Goal: Communication & Community: Answer question/provide support

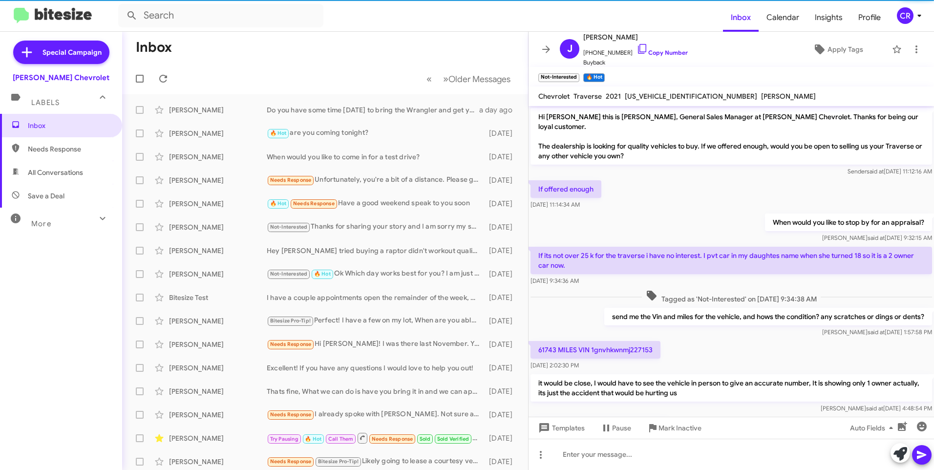
scroll to position [151, 0]
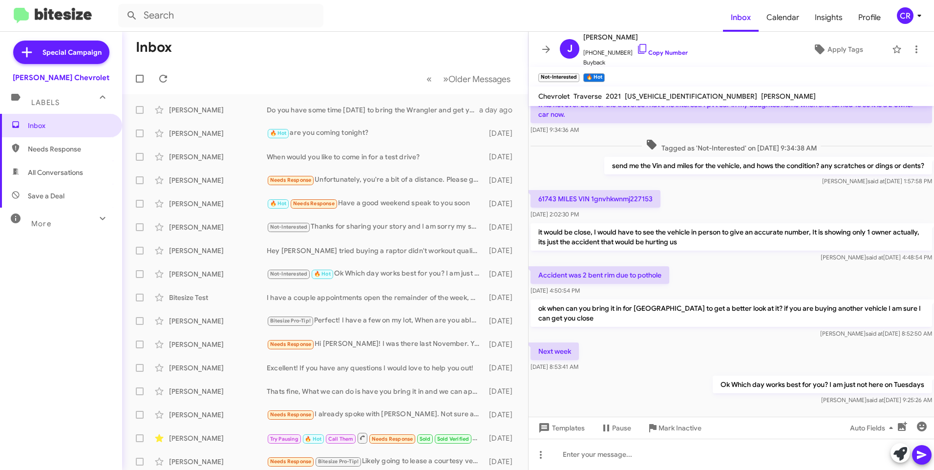
click at [83, 149] on span "Needs Response" at bounding box center [69, 149] width 83 height 10
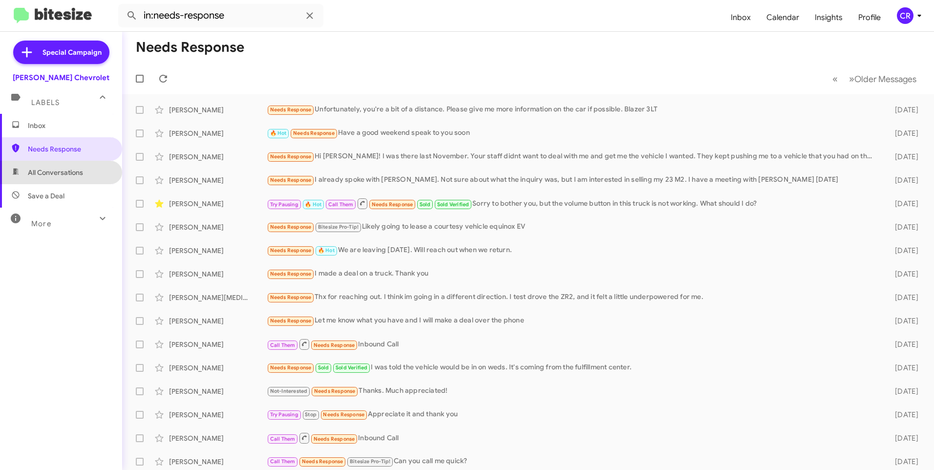
click at [67, 169] on span "All Conversations" at bounding box center [55, 173] width 55 height 10
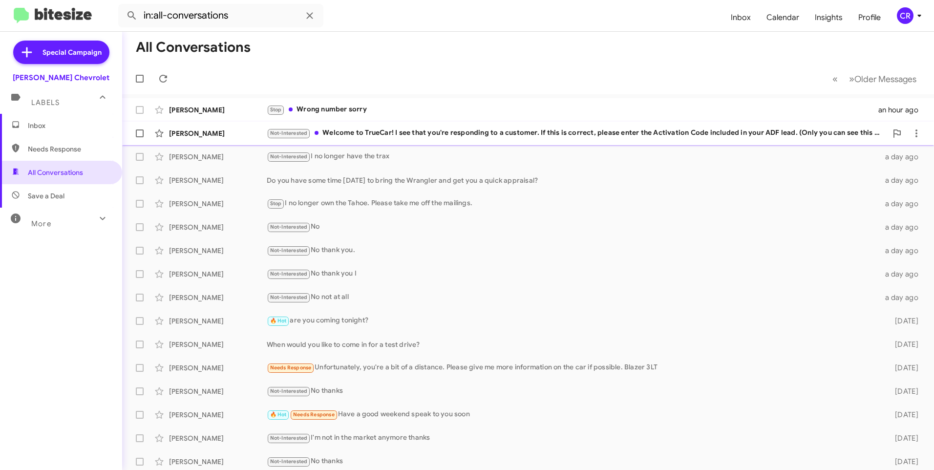
click at [372, 132] on div "Not-Interested Welcome to TrueCar! I see that you're responding to a customer. …" at bounding box center [577, 132] width 620 height 11
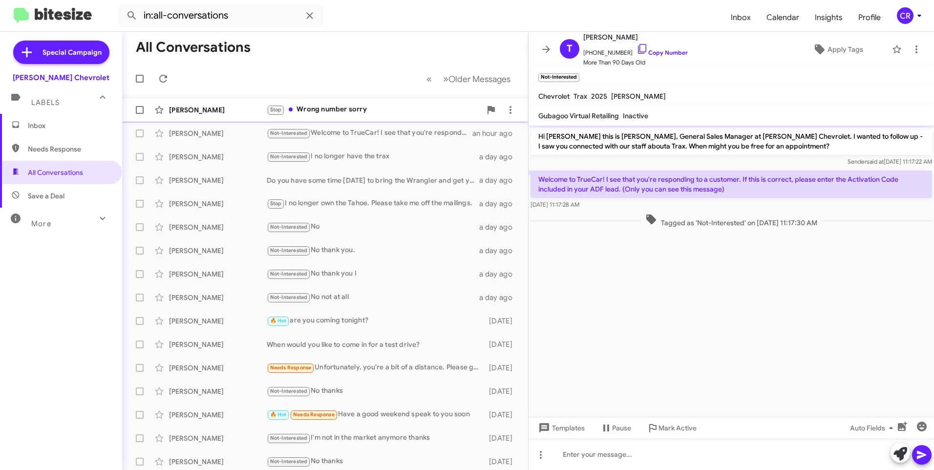
click at [335, 110] on div "Stop Wrong number sorry" at bounding box center [374, 109] width 214 height 11
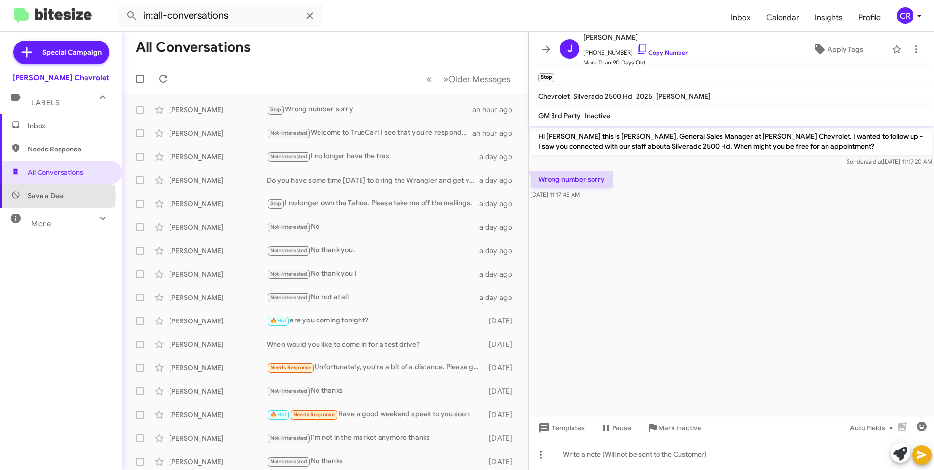
click at [41, 195] on span "Save a Deal" at bounding box center [46, 196] width 37 height 10
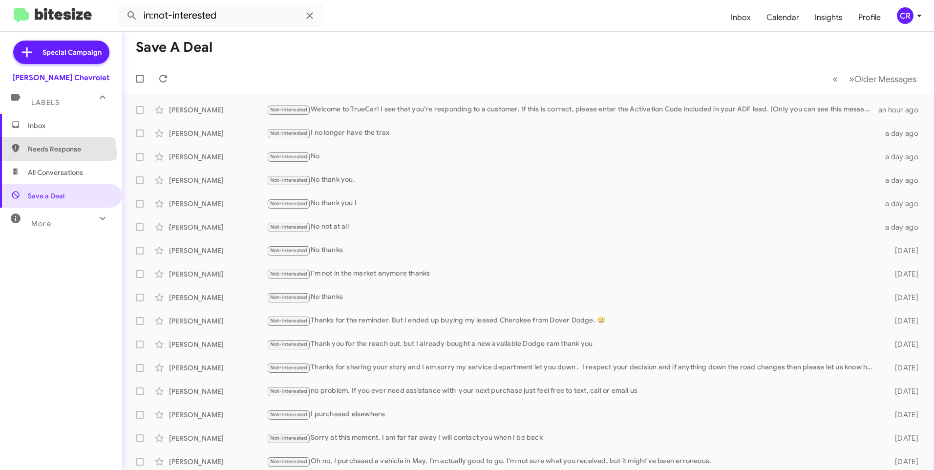
click at [50, 153] on span "Needs Response" at bounding box center [69, 149] width 83 height 10
type input "in:needs-response"
